Goal: Task Accomplishment & Management: Manage account settings

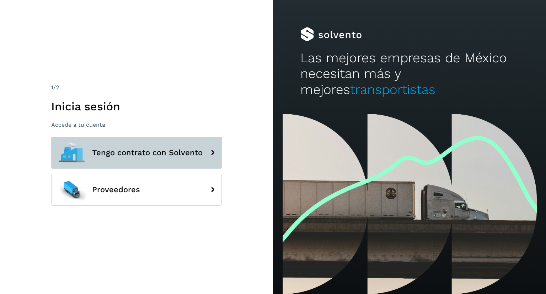
click at [152, 155] on span "Tengo contrato con Solvento" at bounding box center [147, 152] width 111 height 9
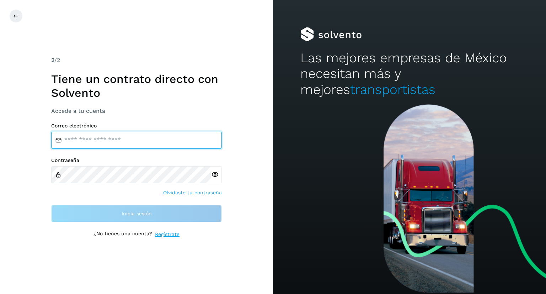
click at [130, 144] on input "email" at bounding box center [136, 139] width 171 height 17
type input "**********"
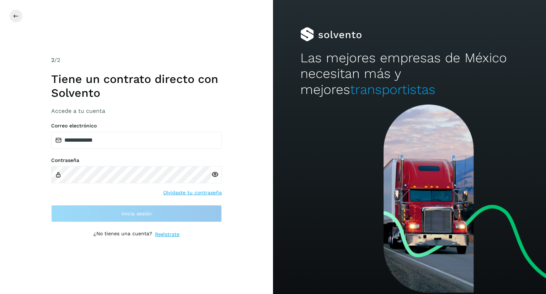
click at [215, 174] on div at bounding box center [216, 174] width 11 height 17
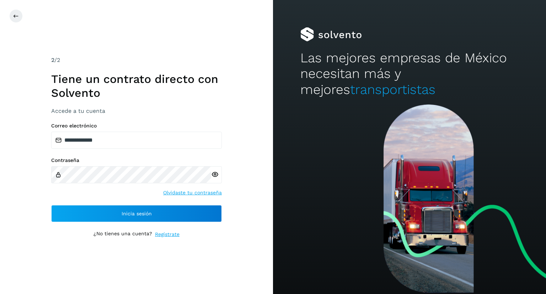
click at [213, 174] on icon at bounding box center [214, 174] width 7 height 7
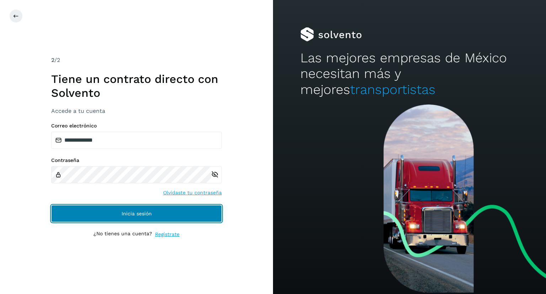
click at [166, 216] on button "Inicia sesión" at bounding box center [136, 213] width 171 height 17
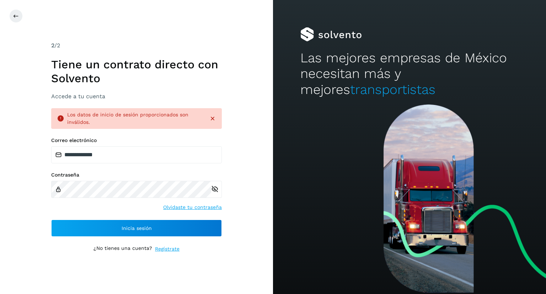
click at [188, 207] on link "Olvidaste tu contraseña" at bounding box center [192, 206] width 59 height 7
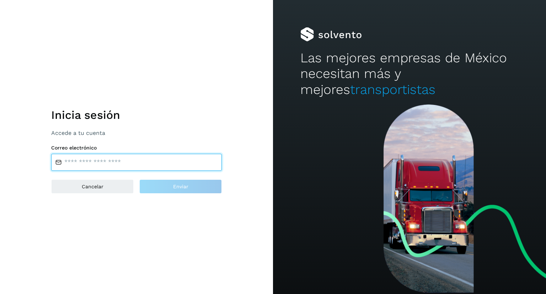
click at [148, 159] on input "email" at bounding box center [136, 162] width 171 height 17
type input "**********"
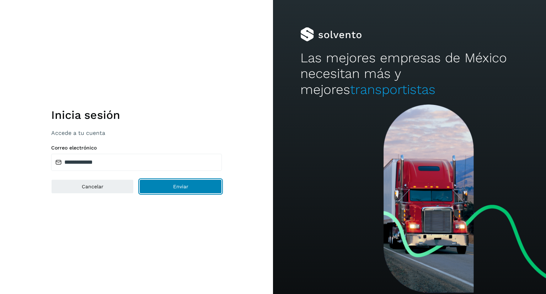
click at [151, 183] on button "Enviar" at bounding box center [180, 186] width 82 height 14
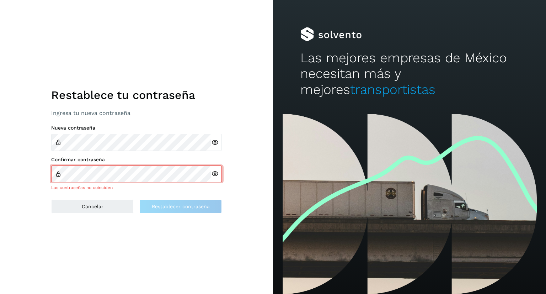
click at [214, 140] on icon at bounding box center [214, 142] width 7 height 7
click at [161, 169] on div "Confirmar contraseña Las contraseñas no coinciden" at bounding box center [136, 173] width 171 height 34
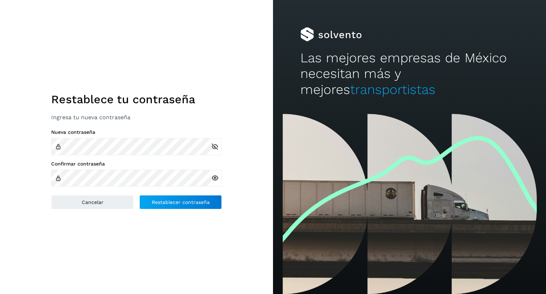
click at [211, 179] on icon at bounding box center [214, 177] width 7 height 7
click at [185, 204] on span "Restablecer contraseña" at bounding box center [181, 201] width 58 height 5
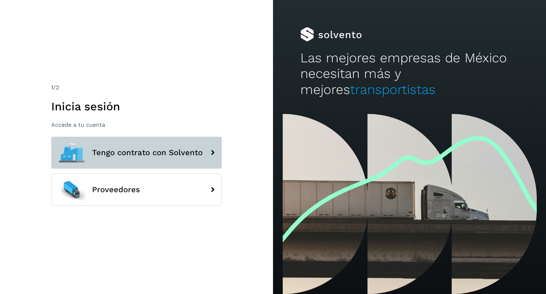
click at [174, 154] on span "Tengo contrato con Solvento" at bounding box center [147, 152] width 111 height 9
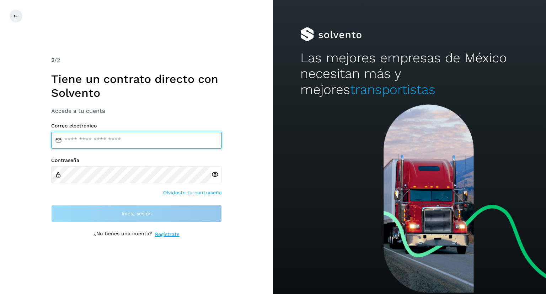
click at [144, 140] on input "email" at bounding box center [136, 139] width 171 height 17
type input "**********"
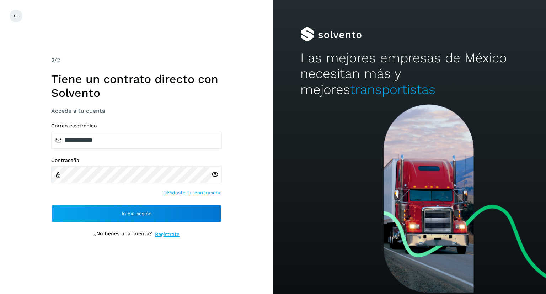
click at [218, 177] on icon at bounding box center [214, 174] width 7 height 7
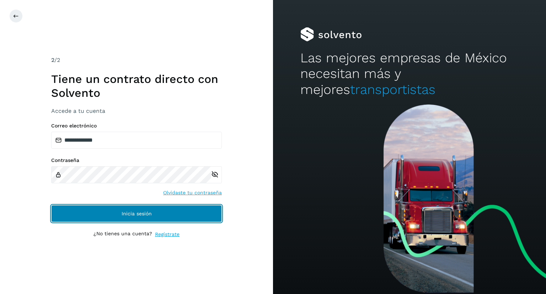
click at [135, 216] on button "Inicia sesión" at bounding box center [136, 213] width 171 height 17
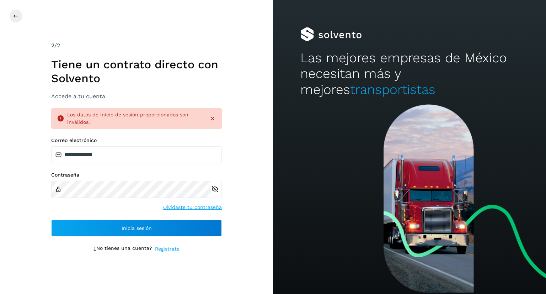
click at [181, 206] on link "Olvidaste tu contraseña" at bounding box center [192, 206] width 59 height 7
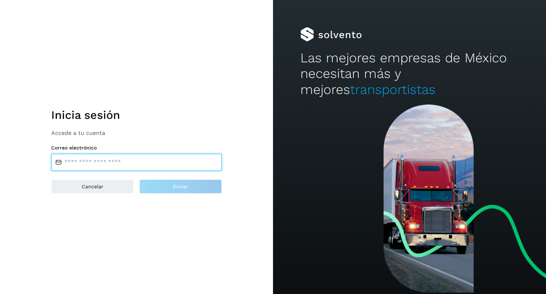
click at [132, 166] on input "email" at bounding box center [136, 162] width 171 height 17
type input "**********"
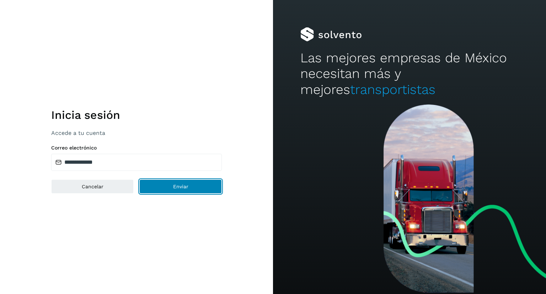
click at [170, 187] on button "Enviar" at bounding box center [180, 186] width 82 height 14
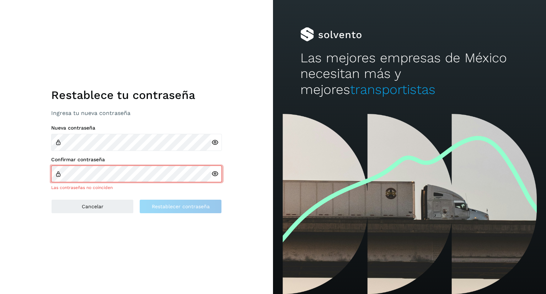
click at [213, 143] on icon at bounding box center [214, 142] width 7 height 7
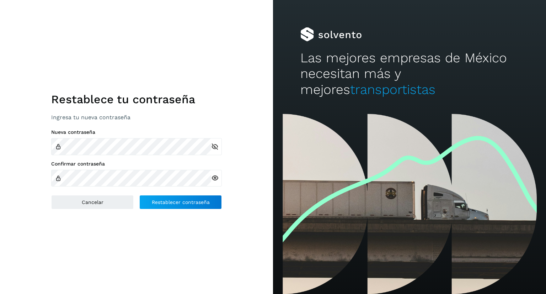
click at [216, 179] on icon at bounding box center [214, 177] width 7 height 7
click at [193, 202] on span "Restablecer contraseña" at bounding box center [181, 201] width 58 height 5
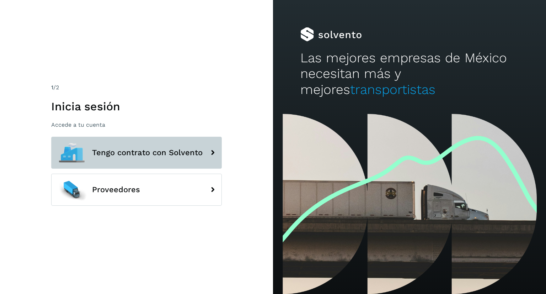
click at [183, 152] on span "Tengo contrato con Solvento" at bounding box center [147, 152] width 111 height 9
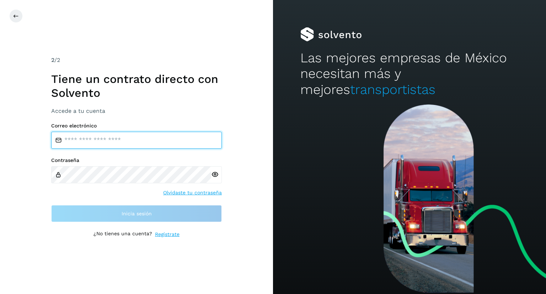
click at [162, 144] on input "email" at bounding box center [136, 139] width 171 height 17
type input "**********"
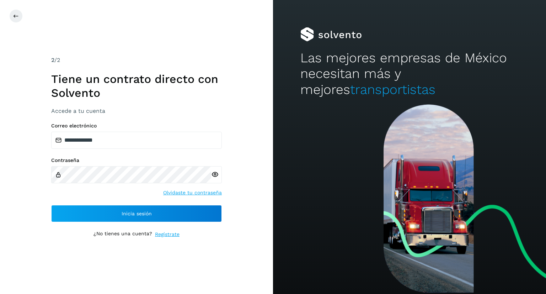
click at [214, 173] on icon at bounding box center [214, 174] width 7 height 7
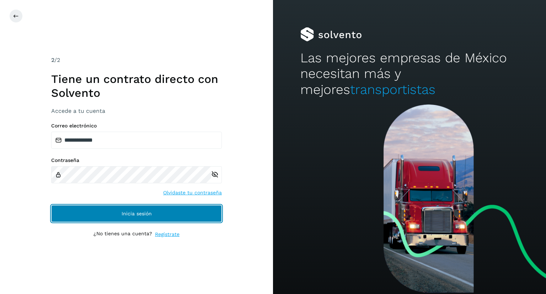
click at [144, 211] on span "Inicia sesión" at bounding box center [137, 213] width 30 height 5
